Goal: Navigation & Orientation: Understand site structure

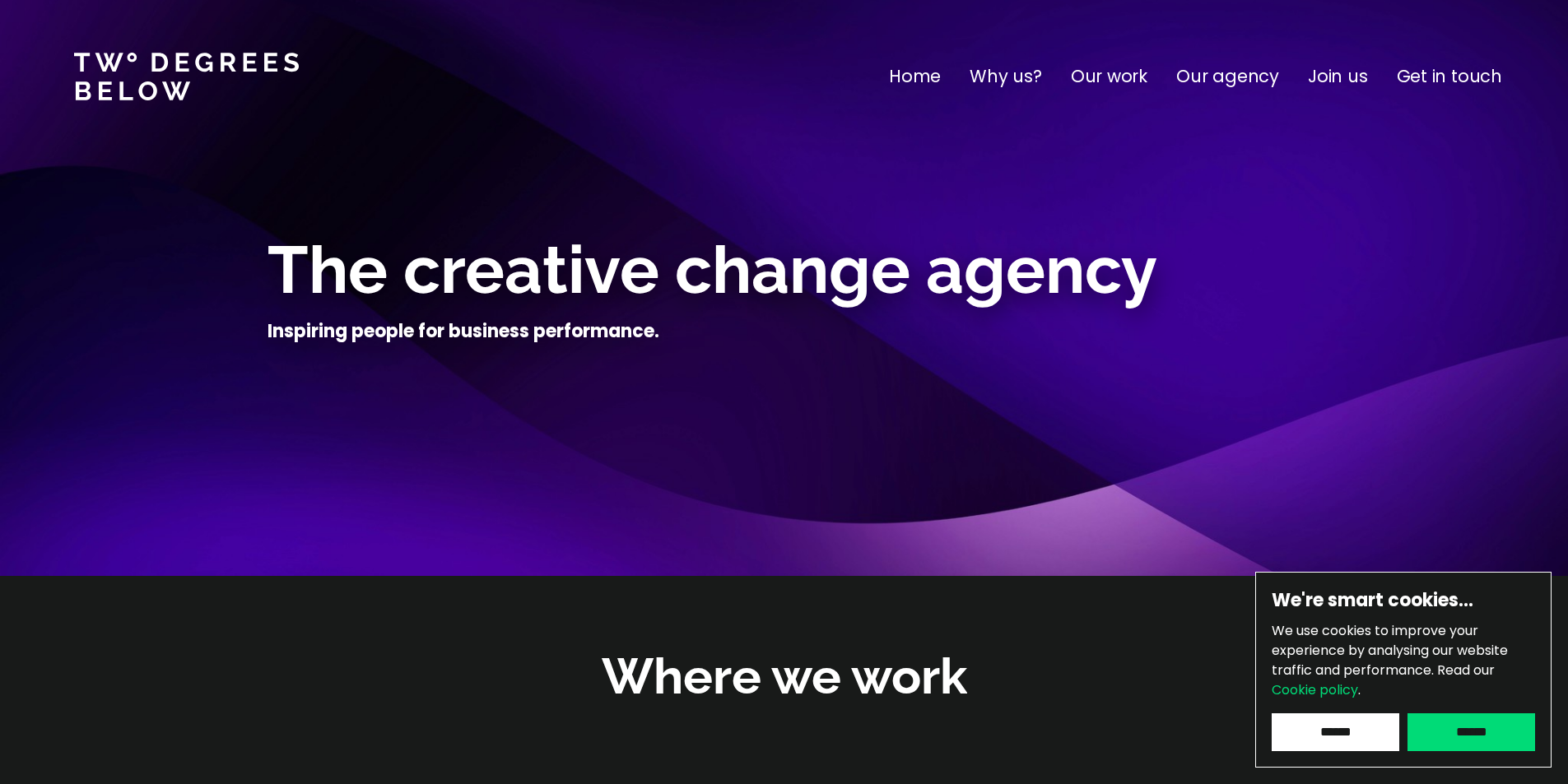
click at [1227, 78] on p "Our agency" at bounding box center [1227, 77] width 103 height 26
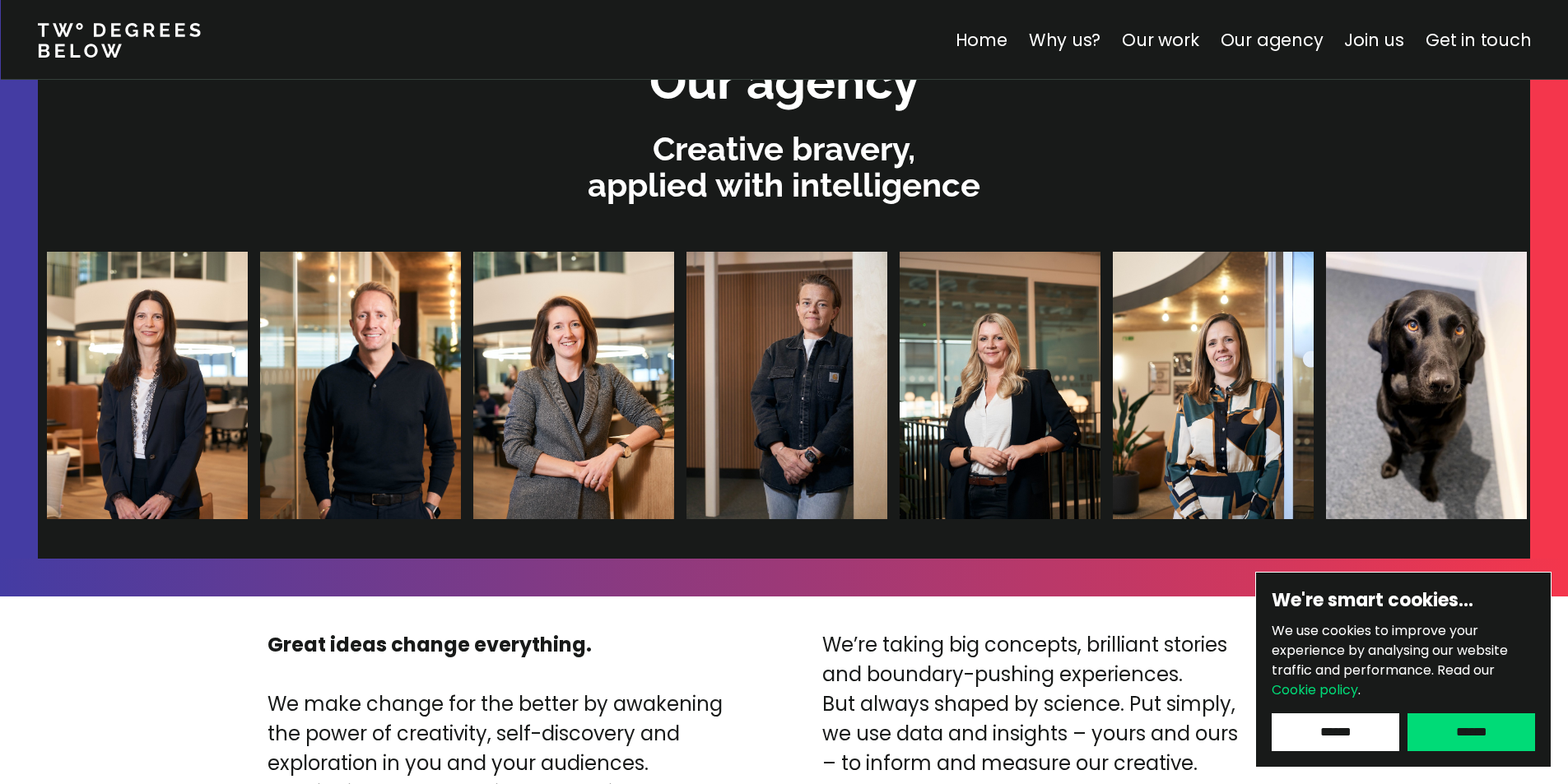
scroll to position [3496, 0]
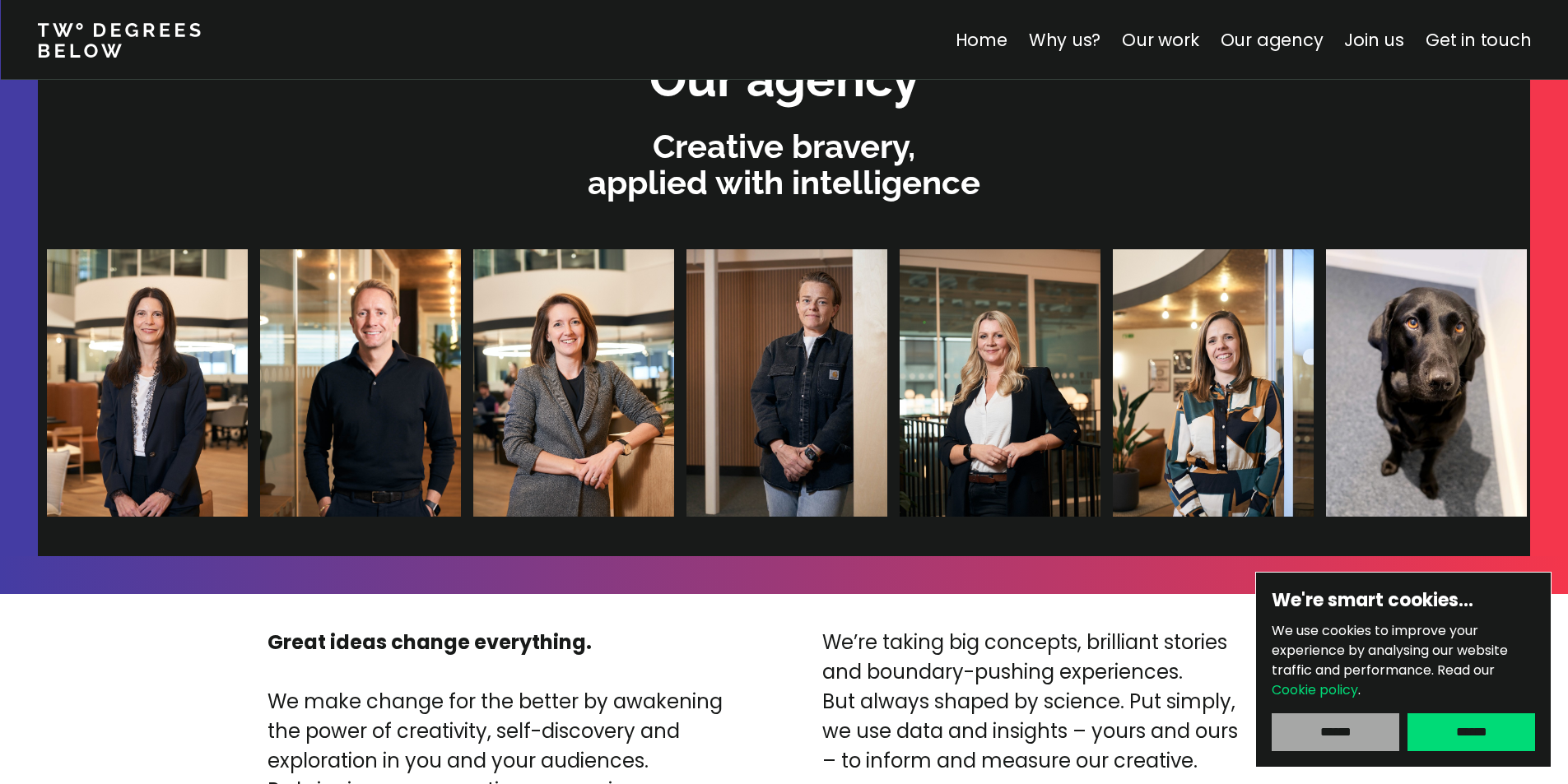
click at [1328, 728] on input "******" at bounding box center [1336, 733] width 128 height 38
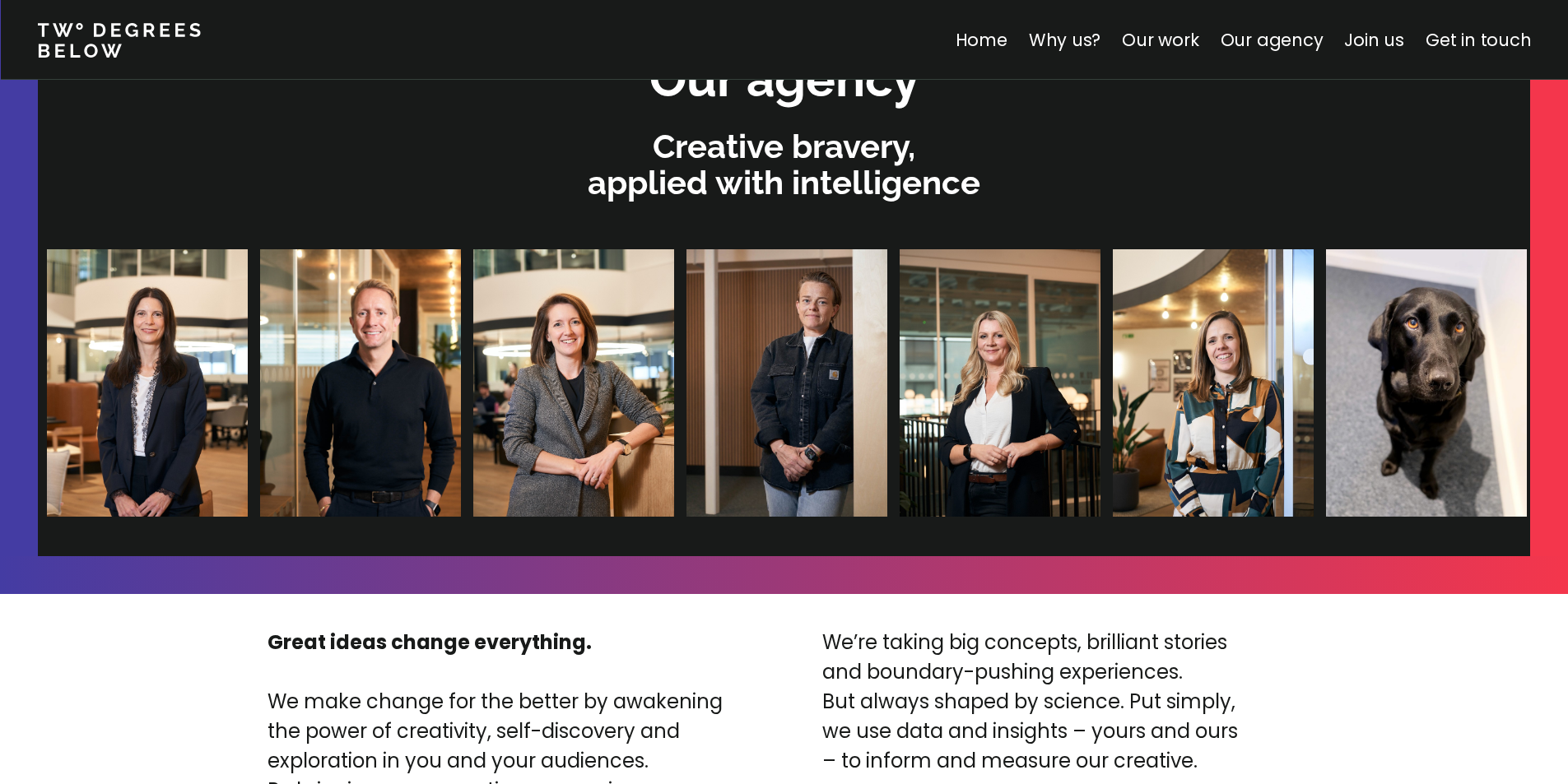
click at [235, 325] on img at bounding box center [306, 383] width 201 height 267
click at [641, 364] on img at bounding box center [741, 383] width 201 height 267
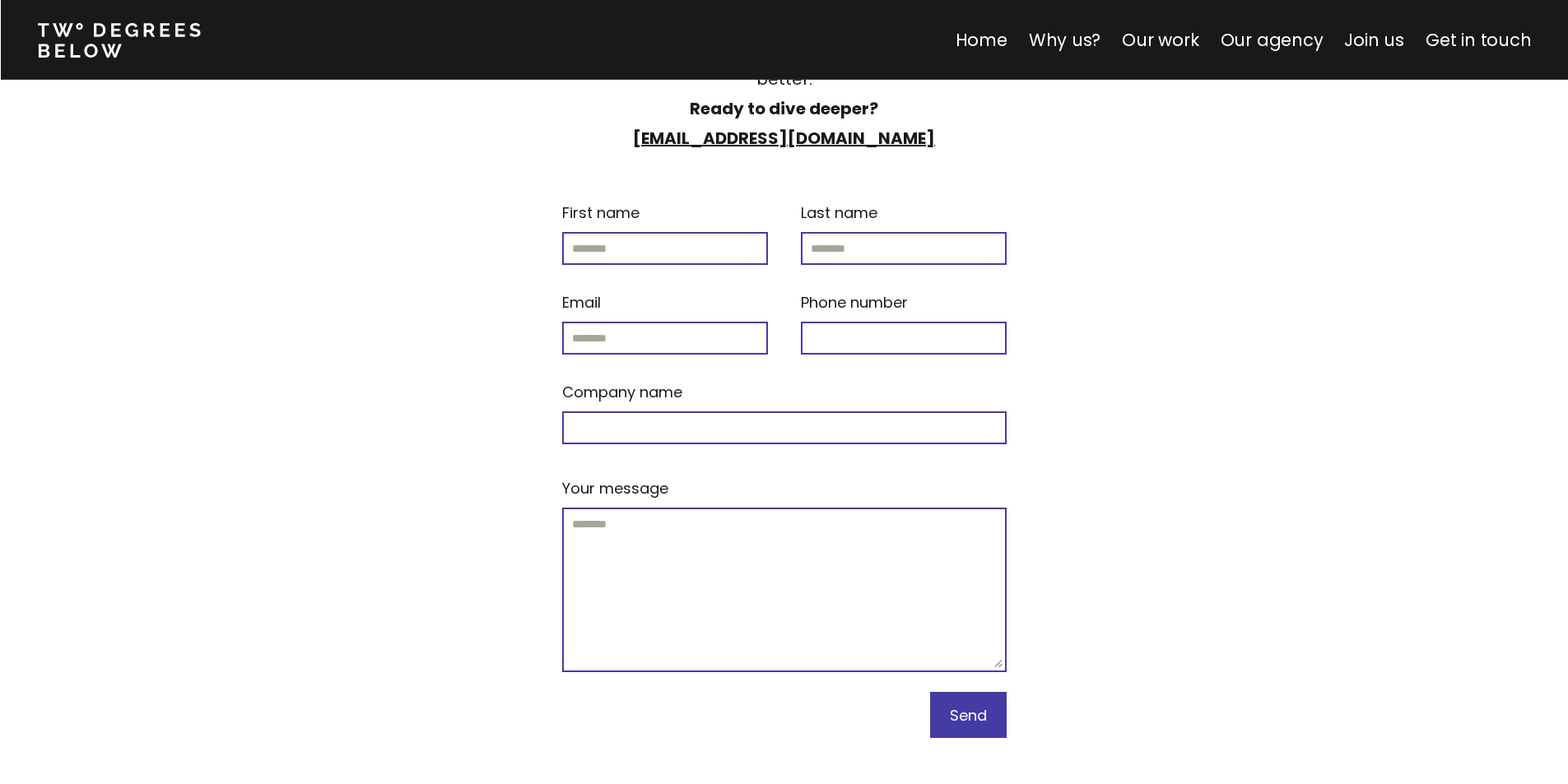
scroll to position [3564, 0]
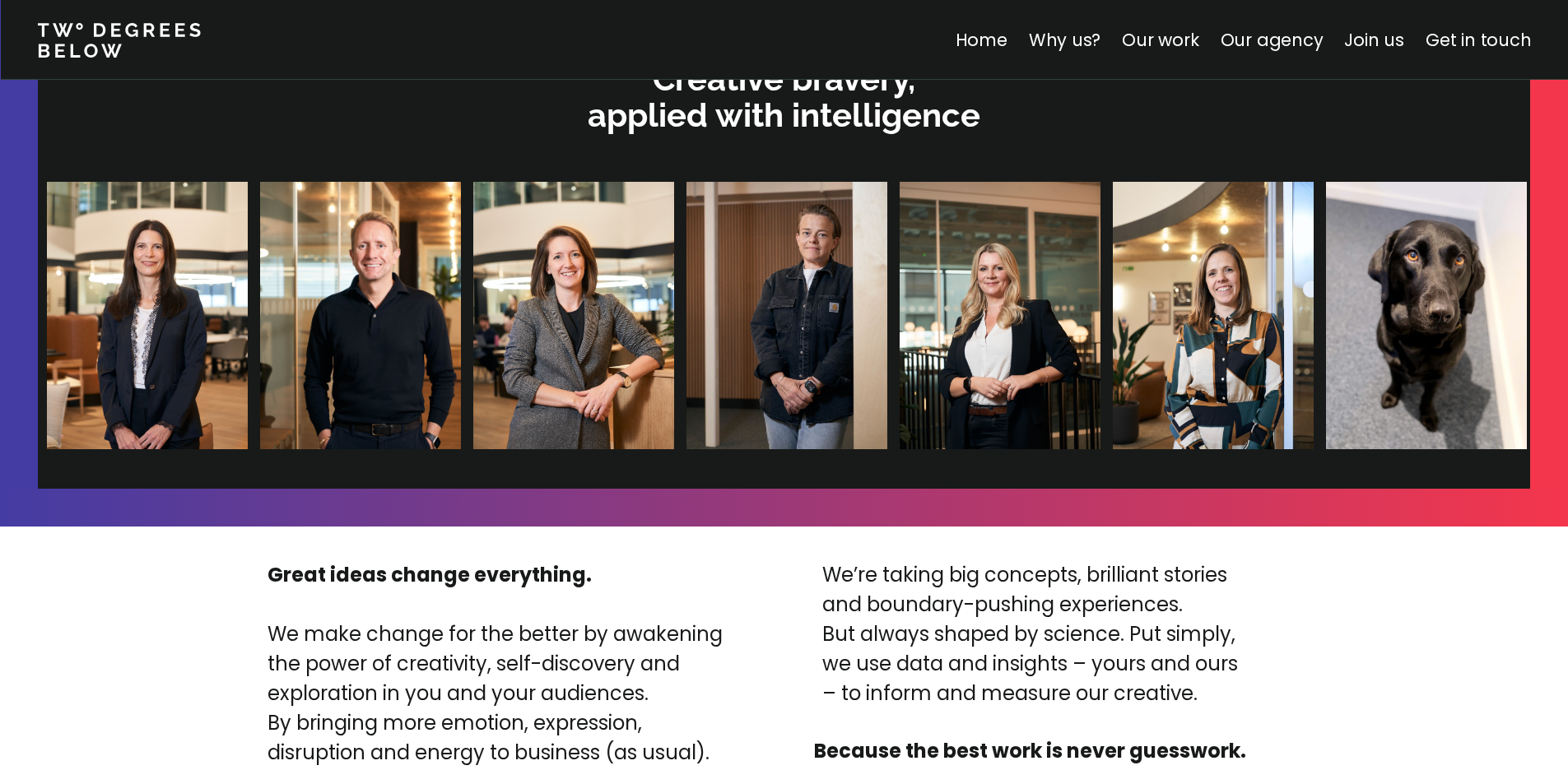
drag, startPoint x: 1262, startPoint y: 233, endPoint x: 1222, endPoint y: 5, distance: 231.5
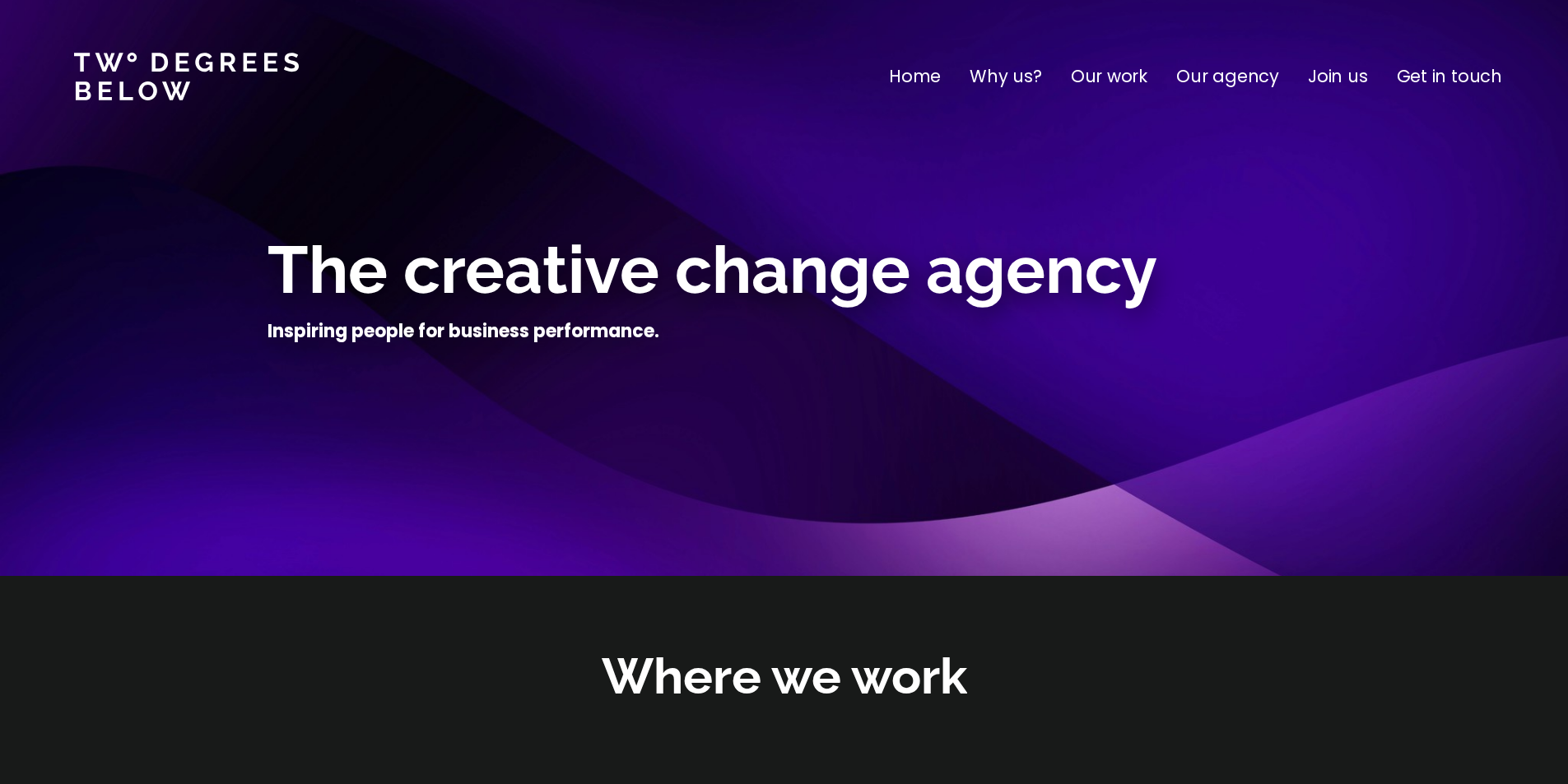
click at [929, 84] on p "Home" at bounding box center [914, 77] width 52 height 26
click at [1240, 76] on p "Our agency" at bounding box center [1227, 77] width 103 height 26
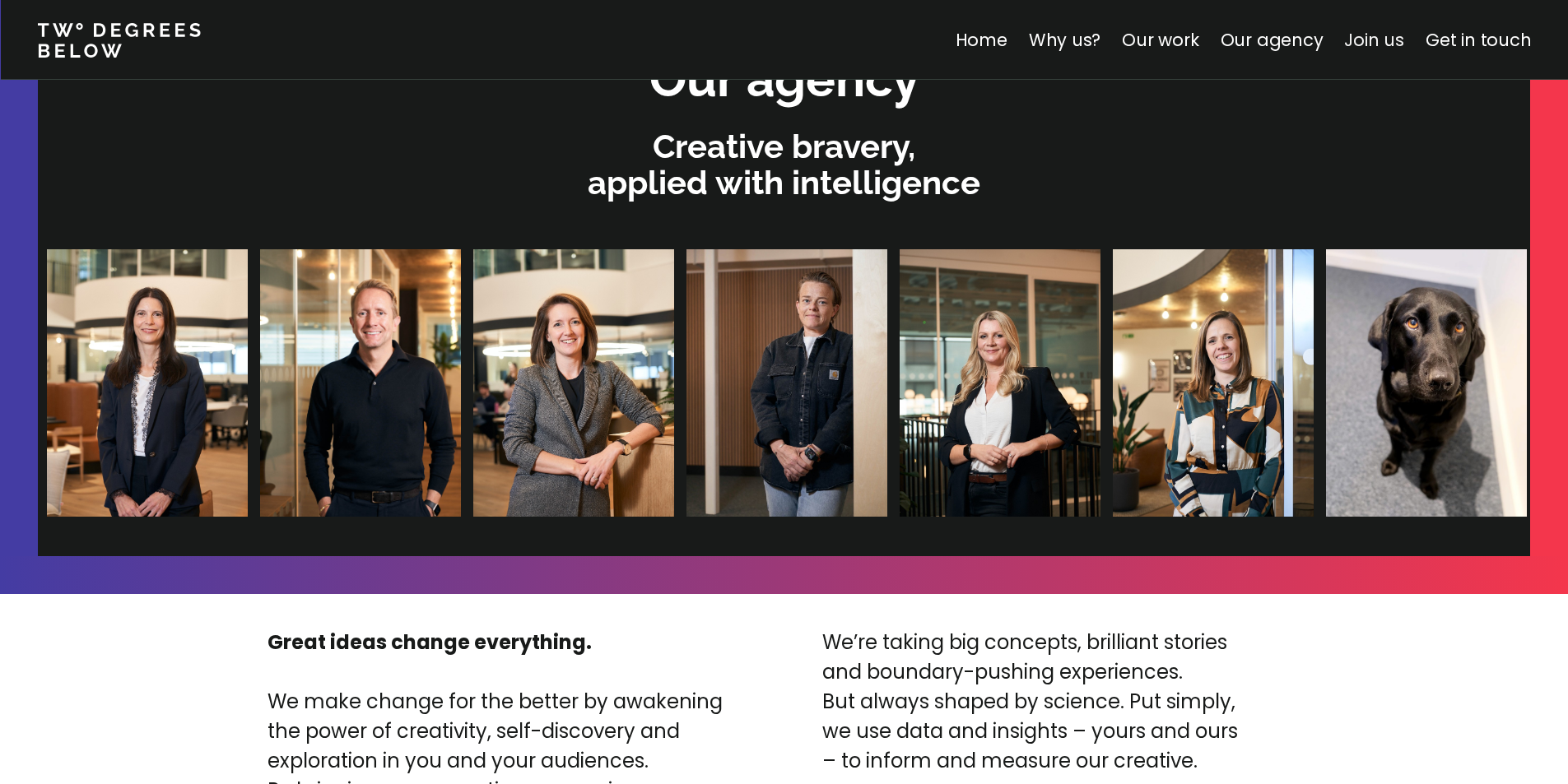
click at [1379, 30] on link "Join us" at bounding box center [1374, 40] width 60 height 24
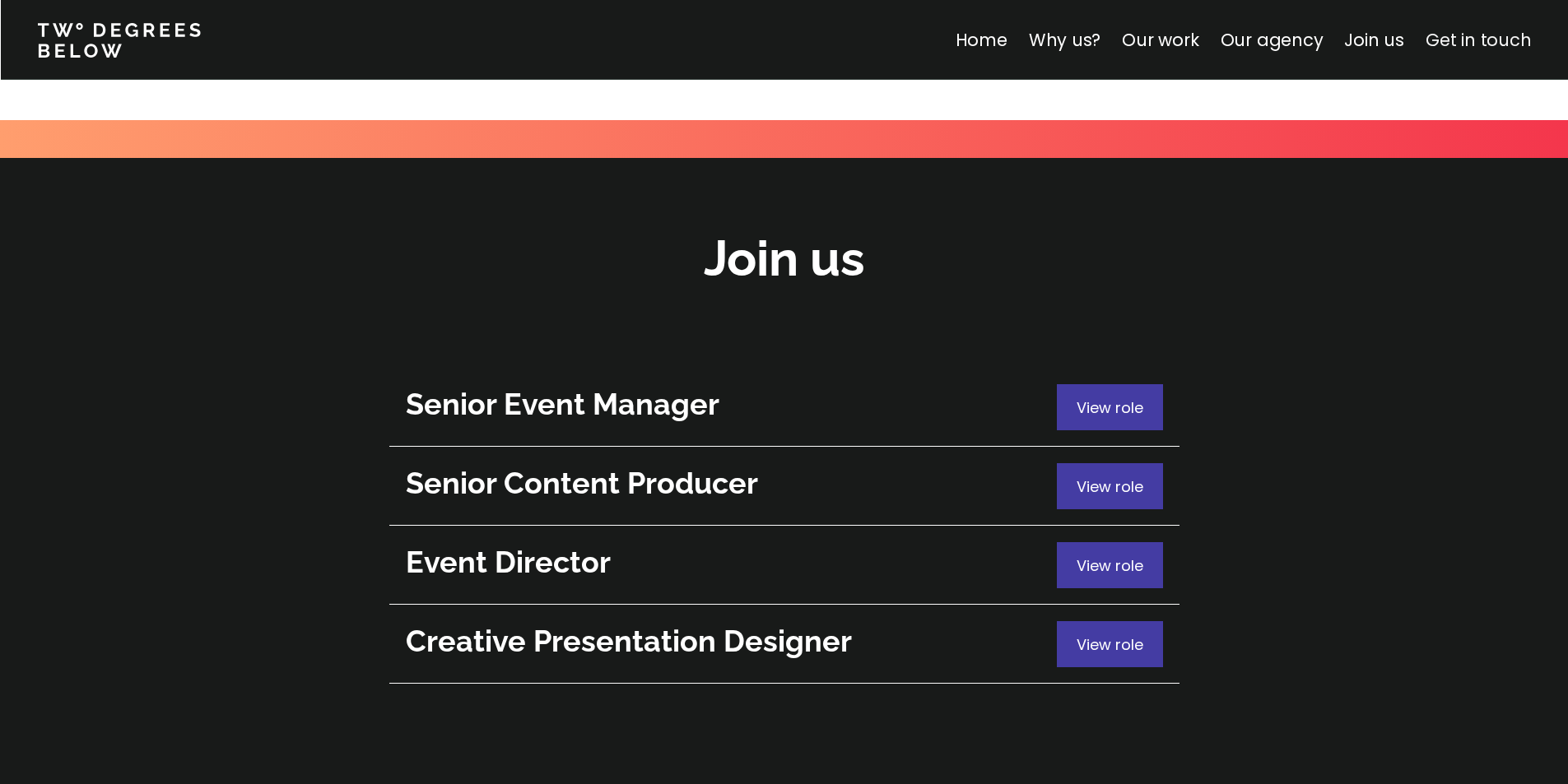
click at [1465, 43] on link "Get in touch" at bounding box center [1479, 40] width 106 height 24
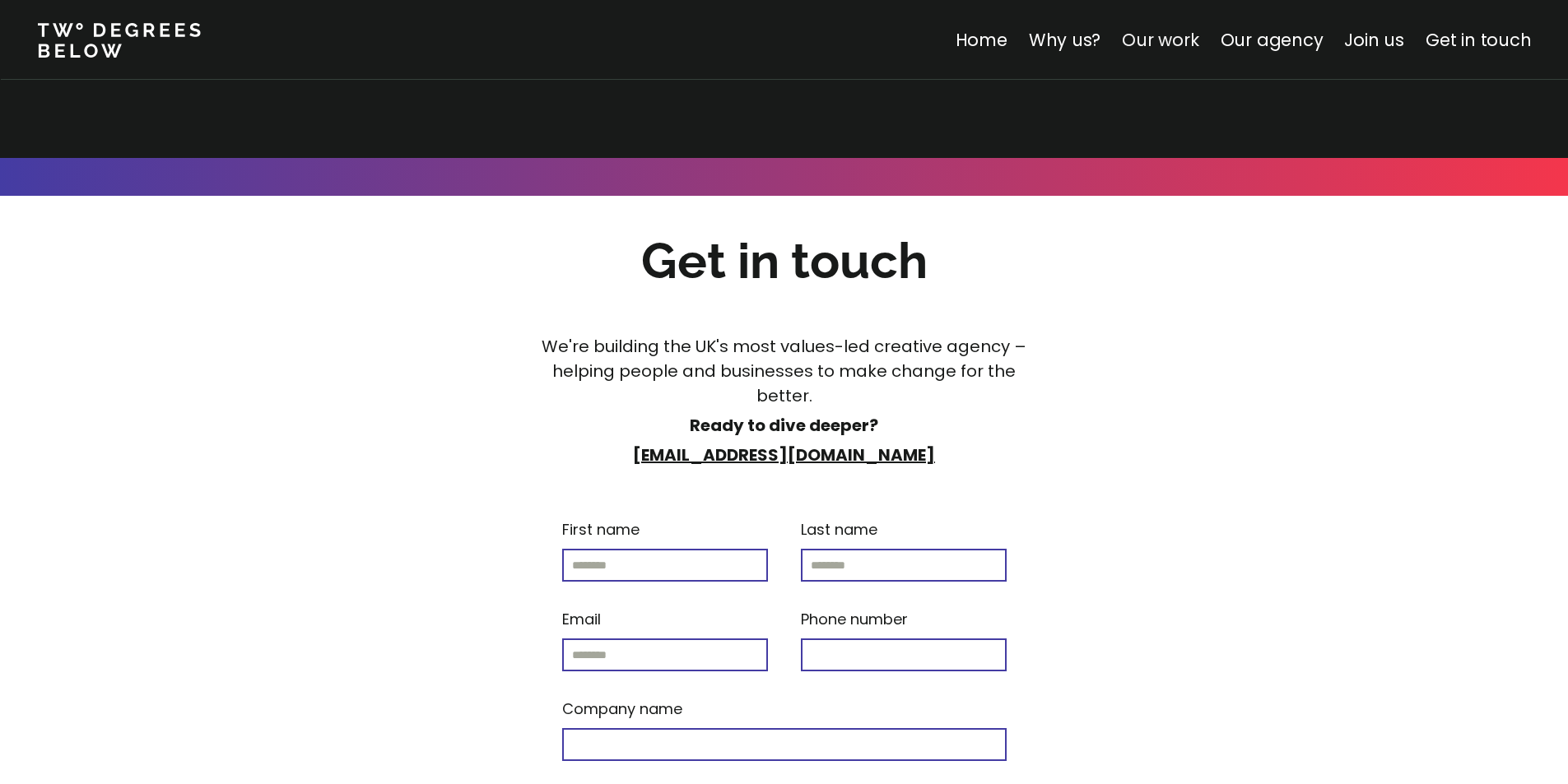
click at [1150, 45] on link "Our work" at bounding box center [1161, 40] width 77 height 24
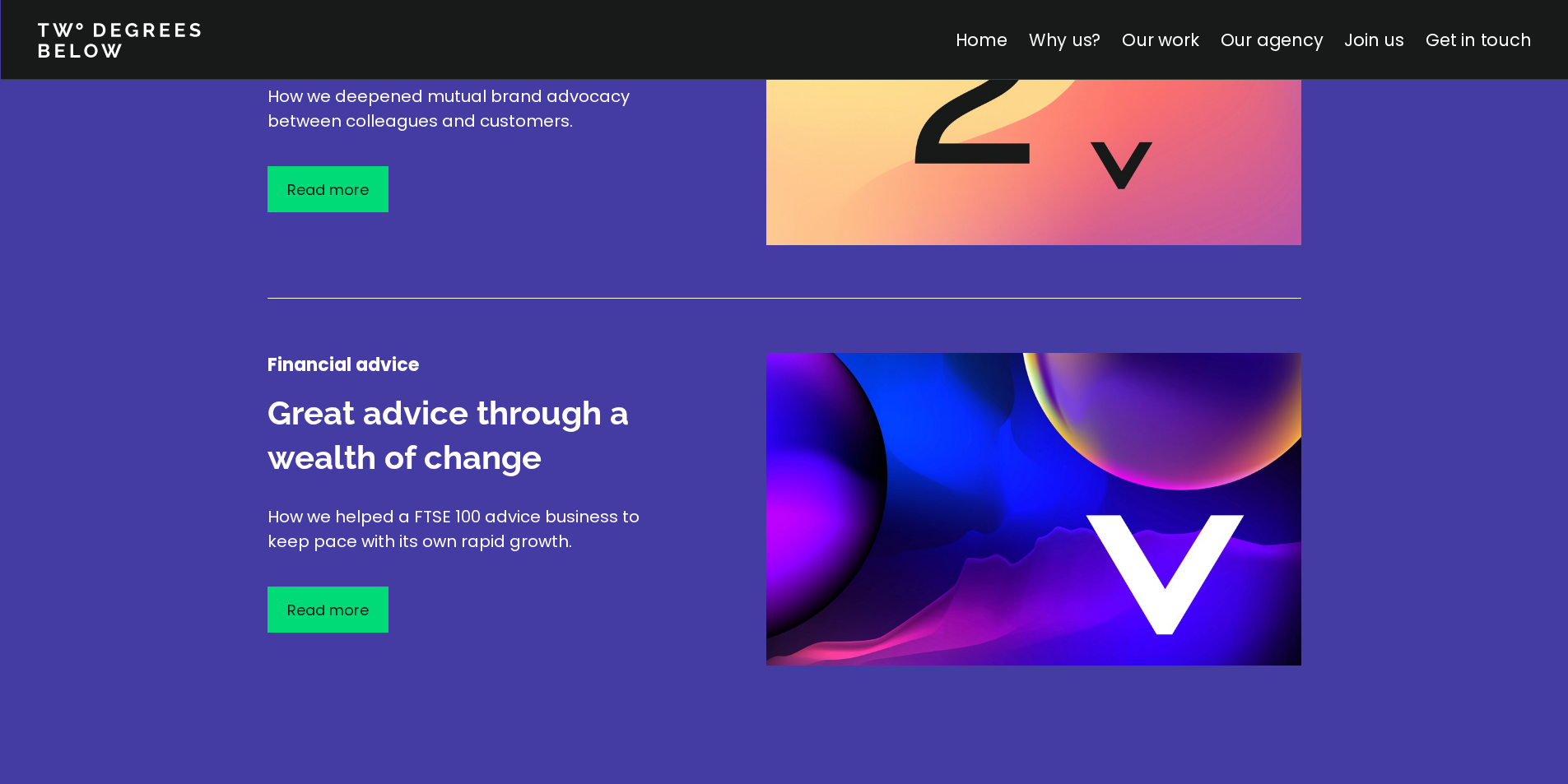
click at [1068, 38] on link "Why us?" at bounding box center [1064, 40] width 72 height 24
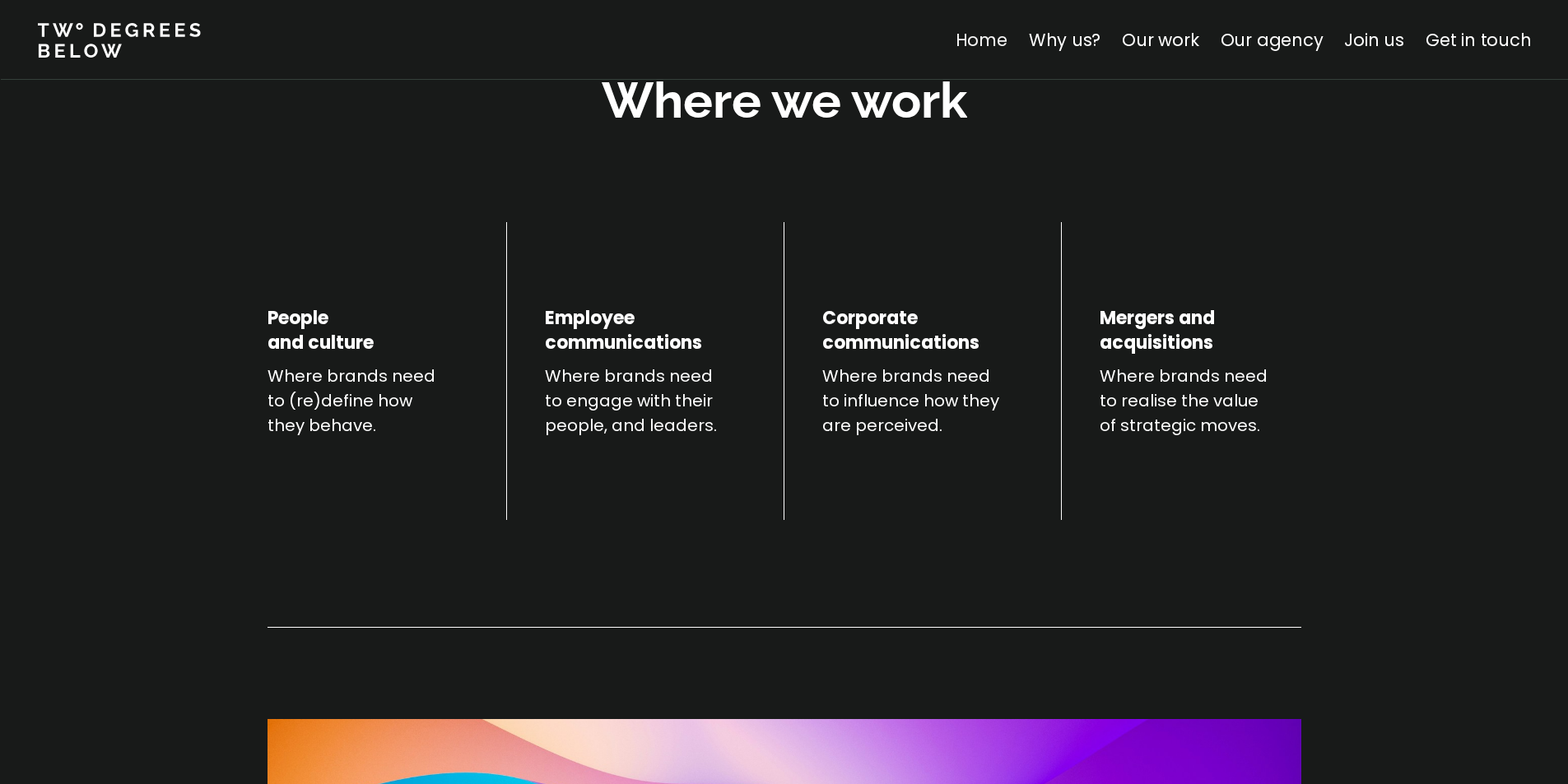
click at [1006, 38] on link "Home" at bounding box center [980, 40] width 52 height 24
